Goal: Use online tool/utility: Utilize a website feature to perform a specific function

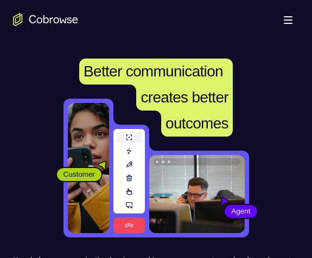
scroll to position [163, 0]
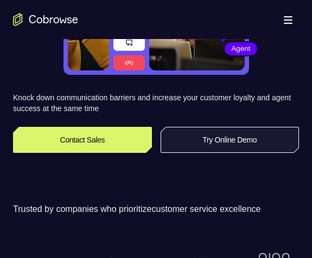
click at [230, 138] on link "Try Online Demo" at bounding box center [230, 140] width 139 height 26
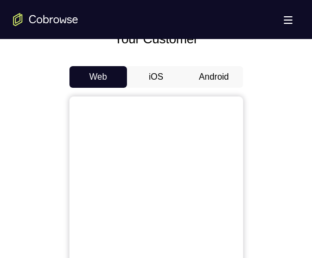
click at [207, 72] on button "Android" at bounding box center [214, 77] width 58 height 22
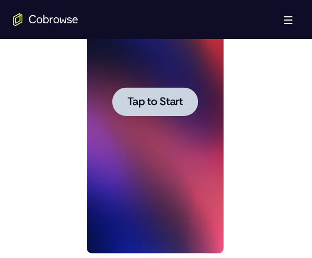
click at [155, 95] on button "Tap to Start" at bounding box center [155, 101] width 86 height 29
click at [158, 93] on div at bounding box center [155, 102] width 137 height 304
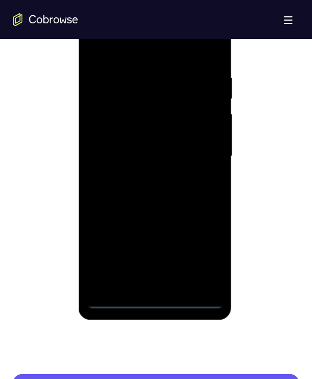
scroll to position [651, 0]
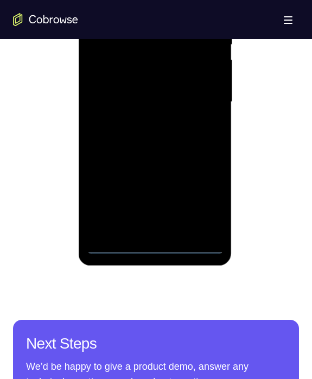
click at [158, 241] on div at bounding box center [155, 102] width 137 height 304
click at [153, 244] on div at bounding box center [155, 102] width 137 height 304
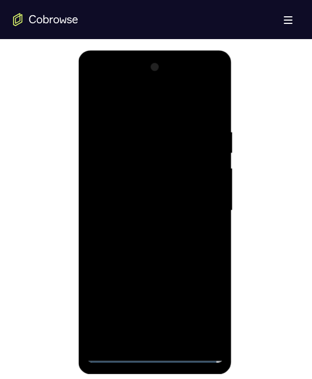
scroll to position [597, 0]
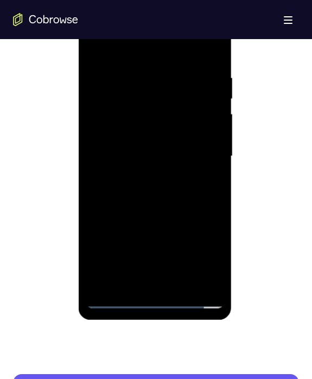
click at [120, 258] on div at bounding box center [155, 156] width 137 height 304
click at [115, 258] on div at bounding box center [155, 156] width 137 height 304
click at [112, 258] on div at bounding box center [155, 156] width 137 height 304
click at [117, 258] on div at bounding box center [155, 156] width 137 height 304
click at [152, 258] on div at bounding box center [155, 156] width 137 height 304
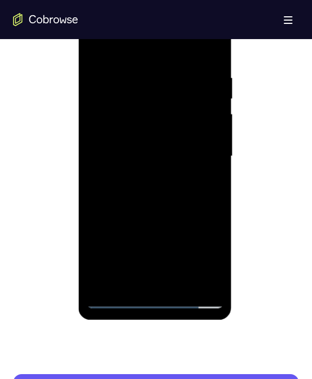
drag, startPoint x: 131, startPoint y: 196, endPoint x: 119, endPoint y: 89, distance: 108.1
click at [119, 89] on div at bounding box center [155, 156] width 137 height 304
click at [169, 63] on div at bounding box center [155, 156] width 137 height 304
click at [216, 46] on div at bounding box center [155, 156] width 137 height 304
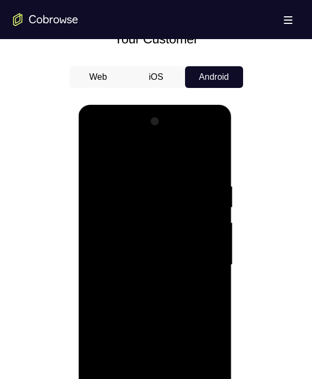
click at [131, 141] on div at bounding box center [155, 265] width 137 height 304
drag, startPoint x: 93, startPoint y: 139, endPoint x: 99, endPoint y: 137, distance: 6.3
click at [95, 139] on div at bounding box center [155, 265] width 137 height 304
click at [99, 137] on div at bounding box center [155, 265] width 137 height 304
click at [134, 201] on div at bounding box center [155, 265] width 137 height 304
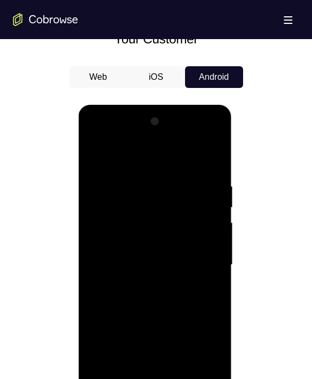
click at [118, 169] on div at bounding box center [155, 265] width 137 height 304
click at [102, 219] on div at bounding box center [155, 265] width 137 height 304
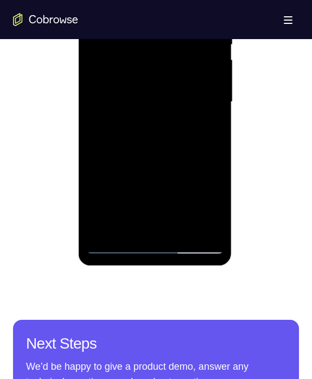
click at [175, 213] on div at bounding box center [155, 102] width 137 height 304
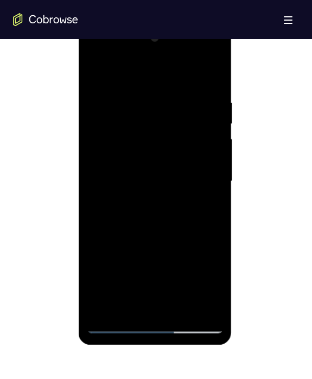
scroll to position [570, 0]
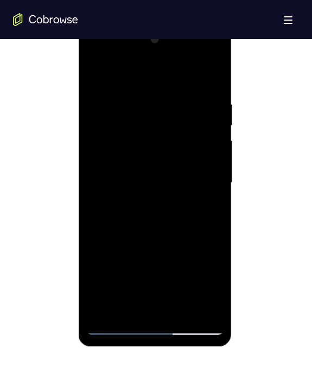
click at [173, 258] on div at bounding box center [155, 183] width 137 height 304
click at [169, 258] on div at bounding box center [155, 183] width 137 height 304
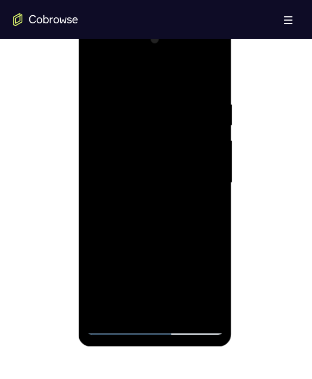
scroll to position [597, 0]
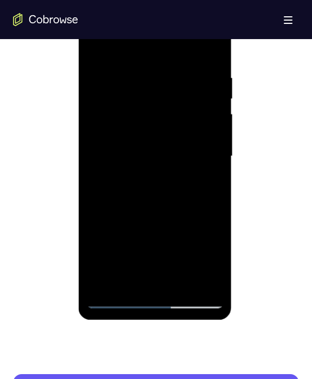
click at [156, 258] on div at bounding box center [155, 156] width 137 height 304
click at [143, 258] on div at bounding box center [155, 156] width 137 height 304
click at [125, 106] on div at bounding box center [155, 156] width 137 height 304
click at [154, 163] on div at bounding box center [155, 156] width 137 height 304
click at [138, 100] on div at bounding box center [155, 156] width 137 height 304
